Goal: Communication & Community: Answer question/provide support

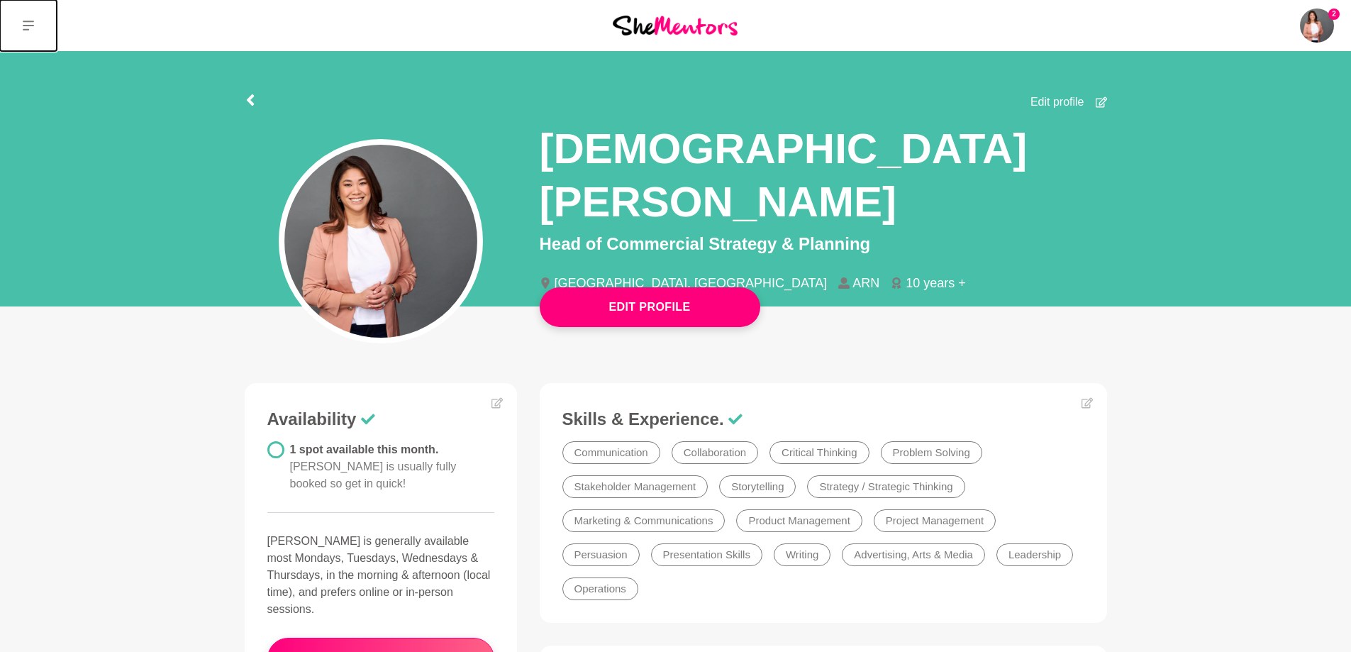
click at [28, 26] on icon at bounding box center [28, 26] width 11 height 10
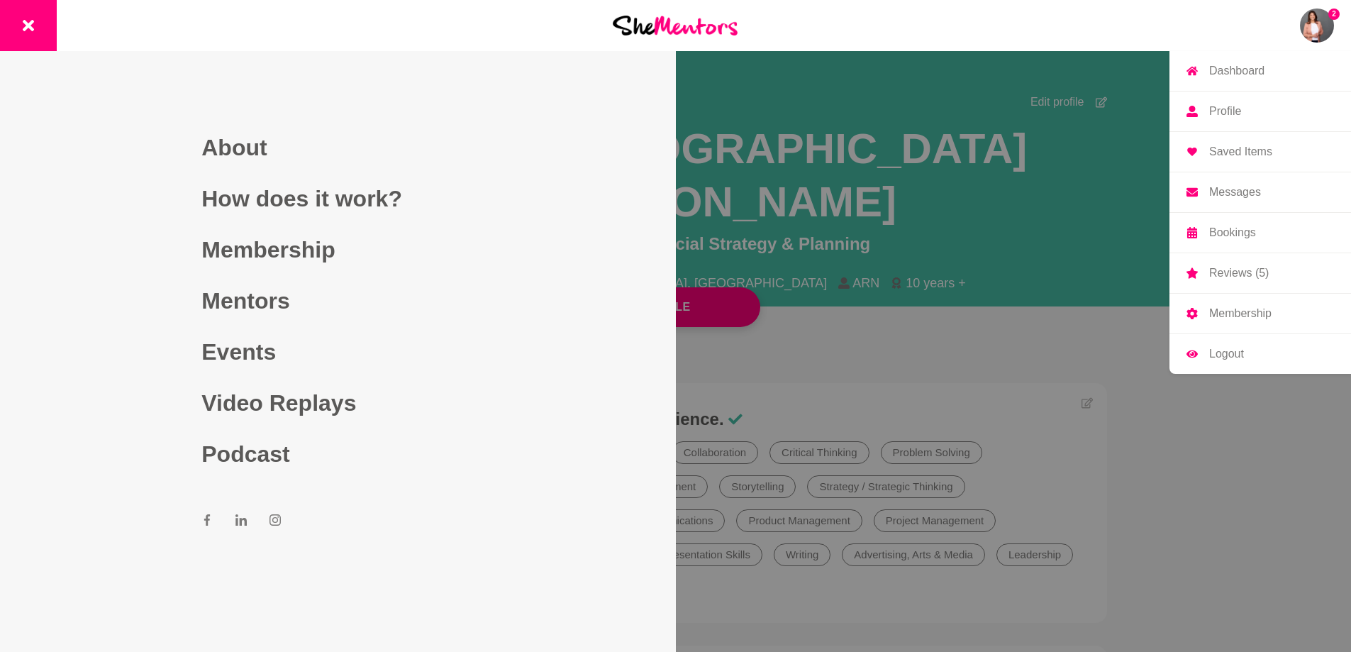
click at [1326, 28] on img at bounding box center [1317, 26] width 34 height 34
click at [1223, 184] on link "Messages" at bounding box center [1260, 192] width 182 height 40
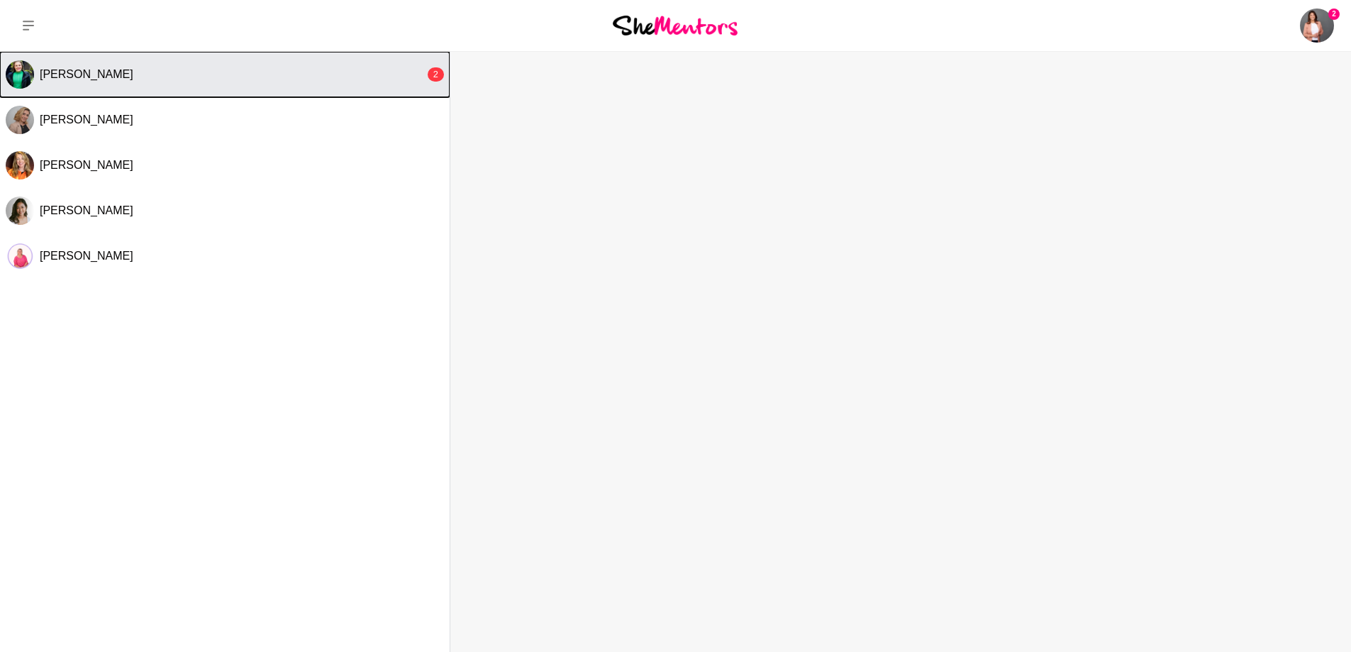
click at [135, 83] on button "[PERSON_NAME] 2" at bounding box center [225, 74] width 450 height 45
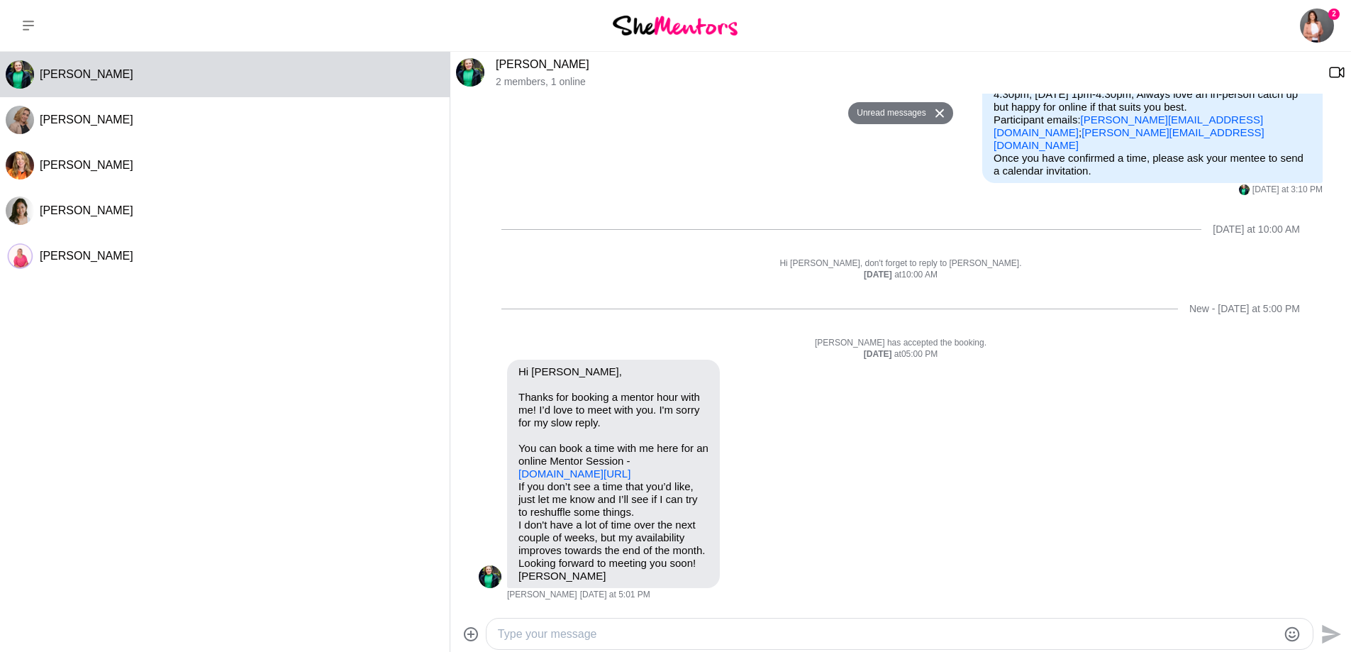
scroll to position [248, 0]
click at [563, 467] on link "[DOMAIN_NAME][URL]" at bounding box center [574, 473] width 112 height 12
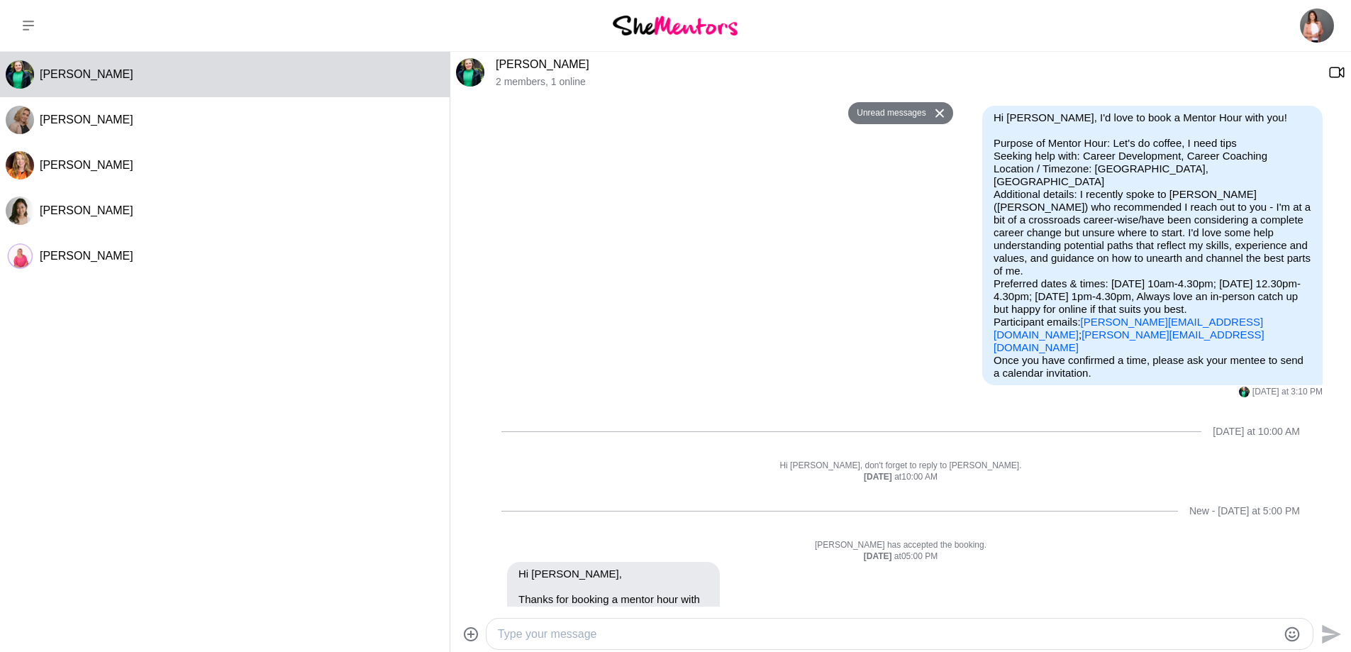
scroll to position [43, 0]
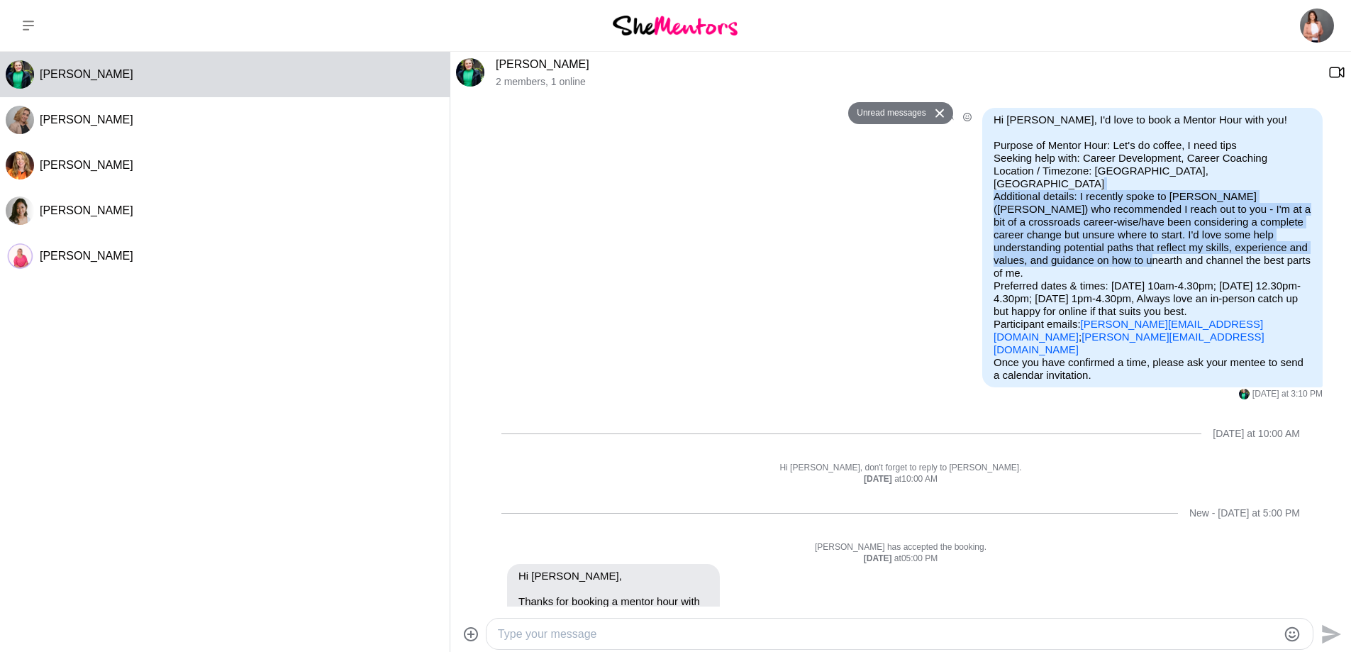
drag, startPoint x: 1071, startPoint y: 182, endPoint x: 1148, endPoint y: 242, distance: 97.5
click at [1148, 242] on p "Purpose of Mentor Hour: Let's do coffee, I need tips Seeking help with: Career …" at bounding box center [1153, 247] width 318 height 217
copy p "I recently spoke to [PERSON_NAME] ([PERSON_NAME]) who recommended I reach out t…"
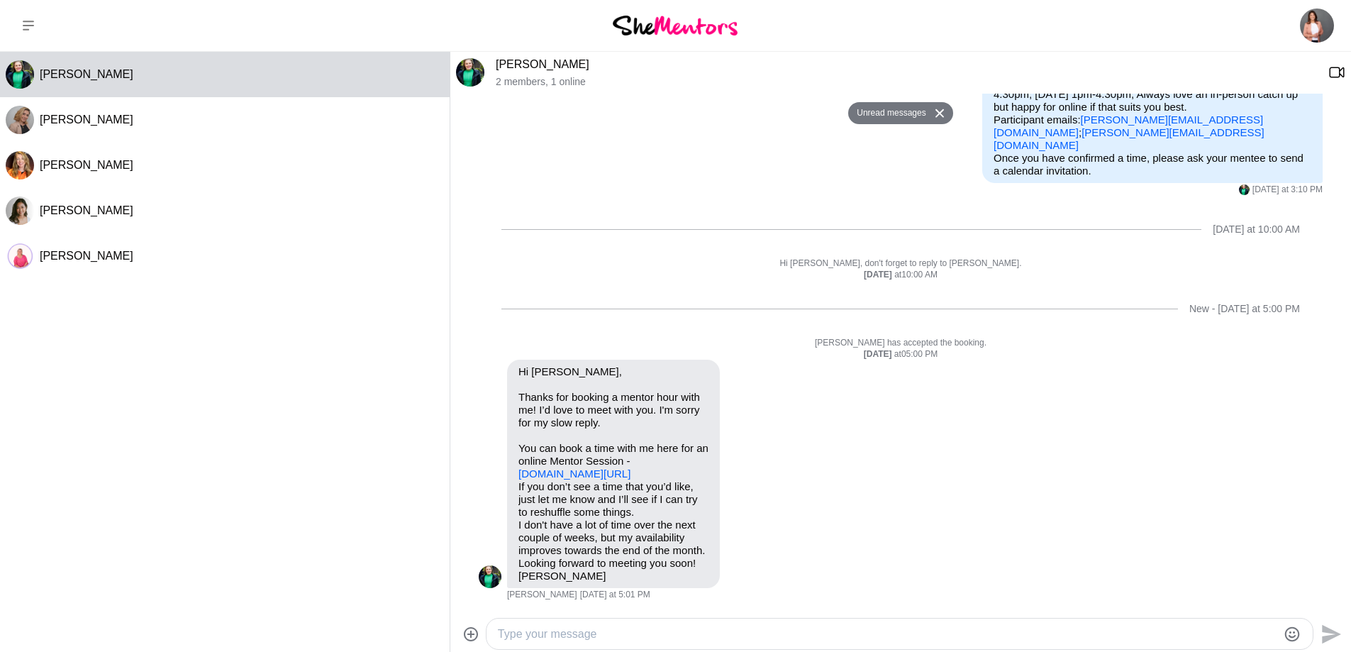
click at [664, 629] on textarea "Type your message" at bounding box center [887, 634] width 779 height 17
click at [681, 629] on textarea "Thanks very much [PERSON_NAME]'ve ju" at bounding box center [887, 634] width 779 height 17
click at [929, 634] on textarea "Thanks very much [PERSON_NAME]'ve just popped in a time with you for [DATE]" at bounding box center [887, 634] width 779 height 17
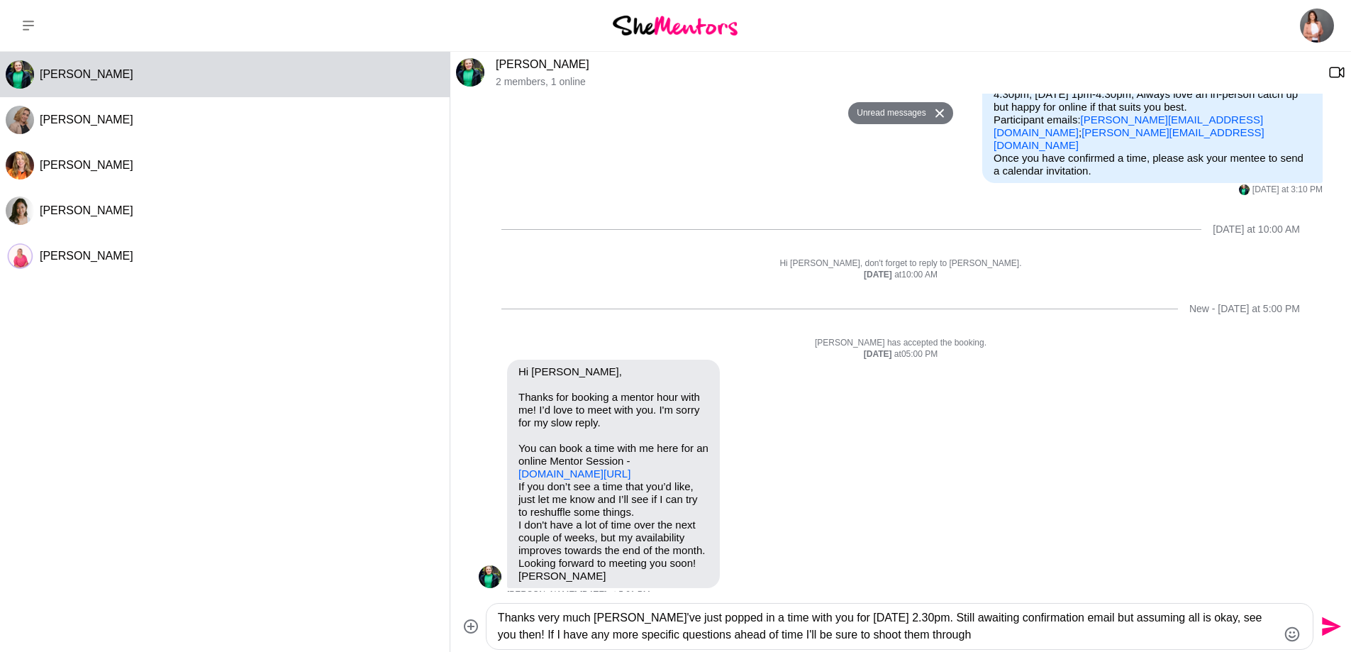
type textarea "Thanks very much [PERSON_NAME]'ve just popped in a time with you for [DATE] 2.3…"
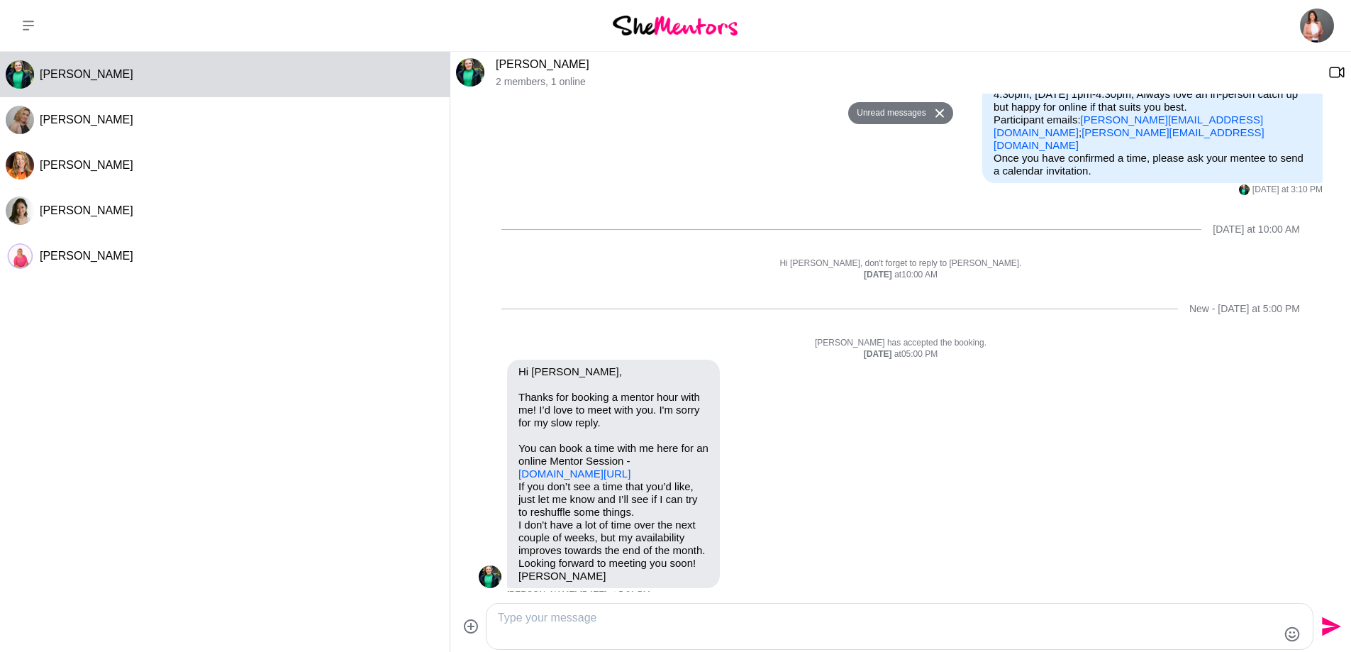
scroll to position [385, 0]
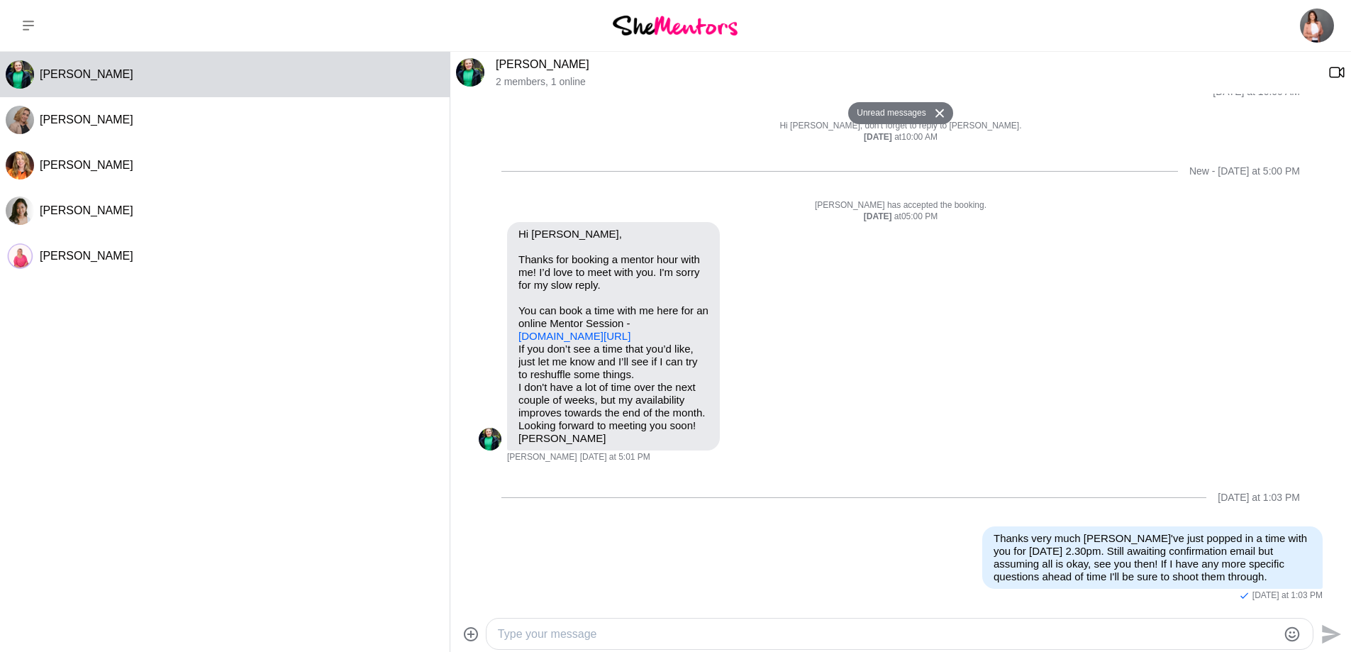
click at [328, 496] on div "[PERSON_NAME] [PERSON_NAME] [PERSON_NAME] [PERSON_NAME] [PERSON_NAME]" at bounding box center [225, 349] width 450 height 594
